Goal: Task Accomplishment & Management: Use online tool/utility

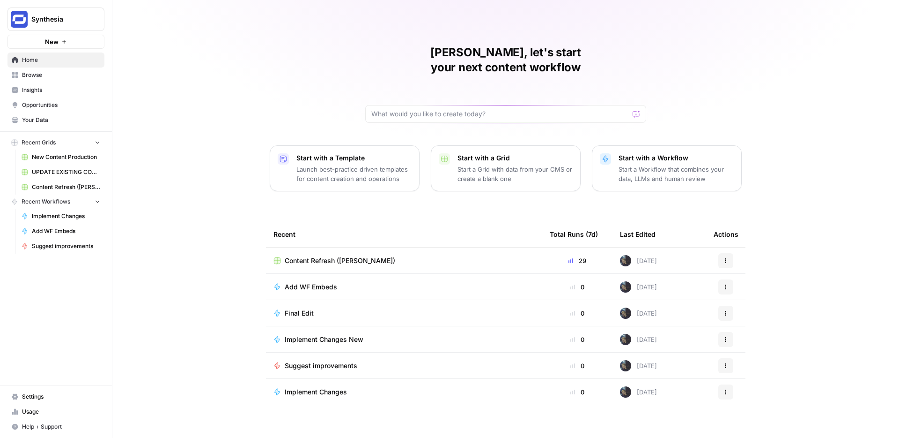
click at [355, 256] on span "Content Refresh ([PERSON_NAME])" at bounding box center [340, 260] width 111 height 9
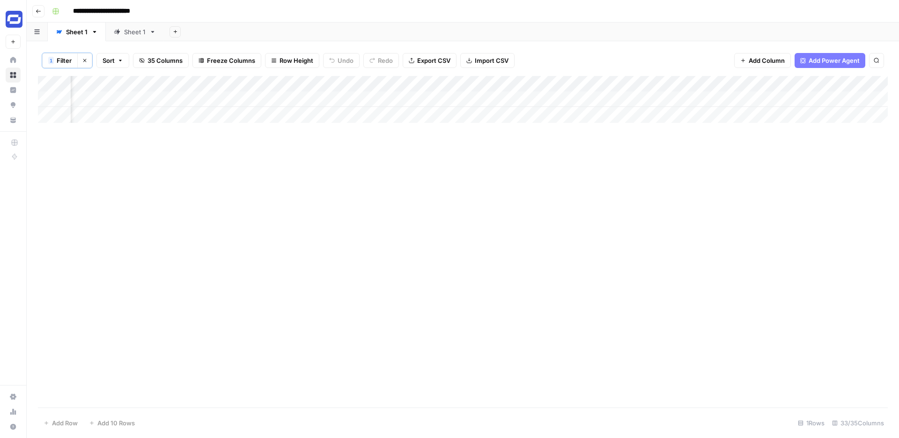
scroll to position [0, 3248]
click at [740, 99] on div "Add Column" at bounding box center [463, 99] width 850 height 47
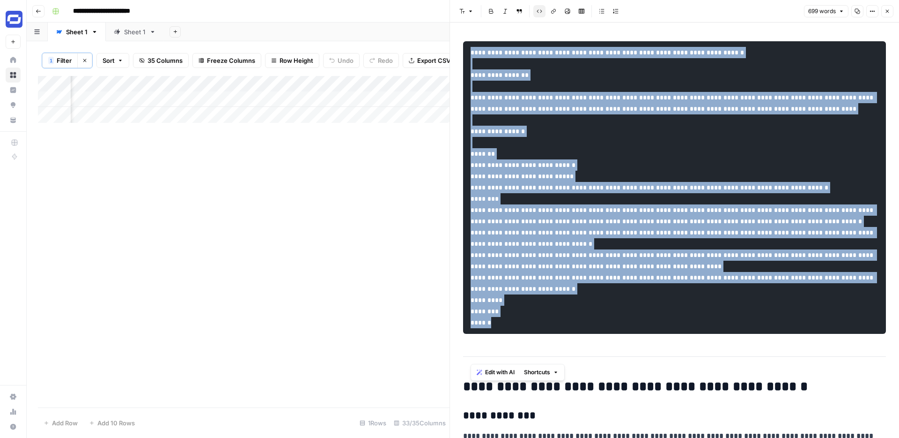
drag, startPoint x: 525, startPoint y: 358, endPoint x: 471, endPoint y: 53, distance: 309.7
click at [471, 53] on pre at bounding box center [674, 187] width 423 height 292
copy code "**********"
click at [530, 80] on pre at bounding box center [674, 187] width 423 height 292
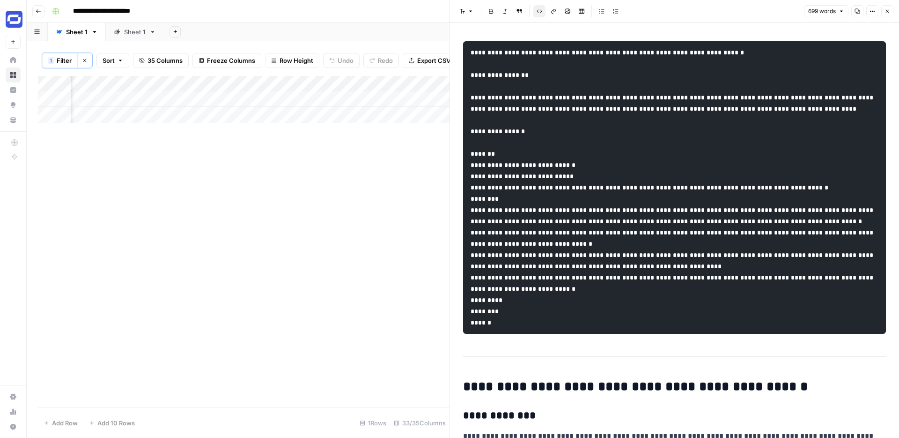
click at [416, 191] on div "Add Column" at bounding box center [244, 241] width 412 height 331
click at [886, 10] on icon "button" at bounding box center [887, 11] width 3 height 3
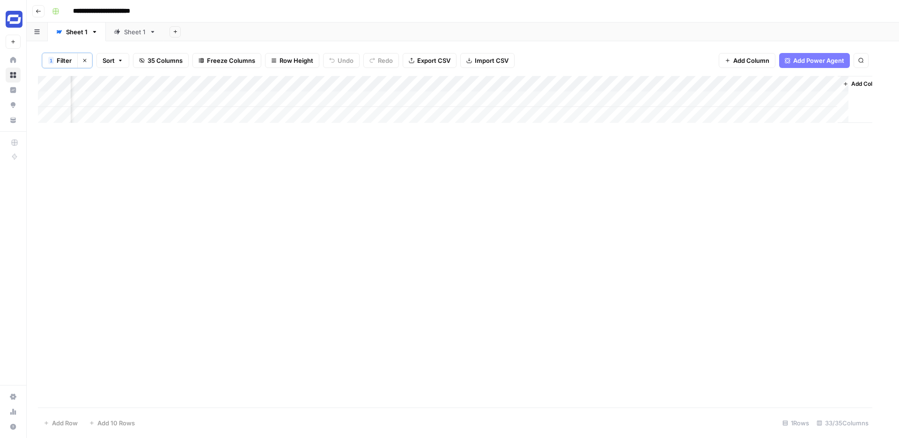
scroll to position [0, 3237]
